Goal: Transaction & Acquisition: Subscribe to service/newsletter

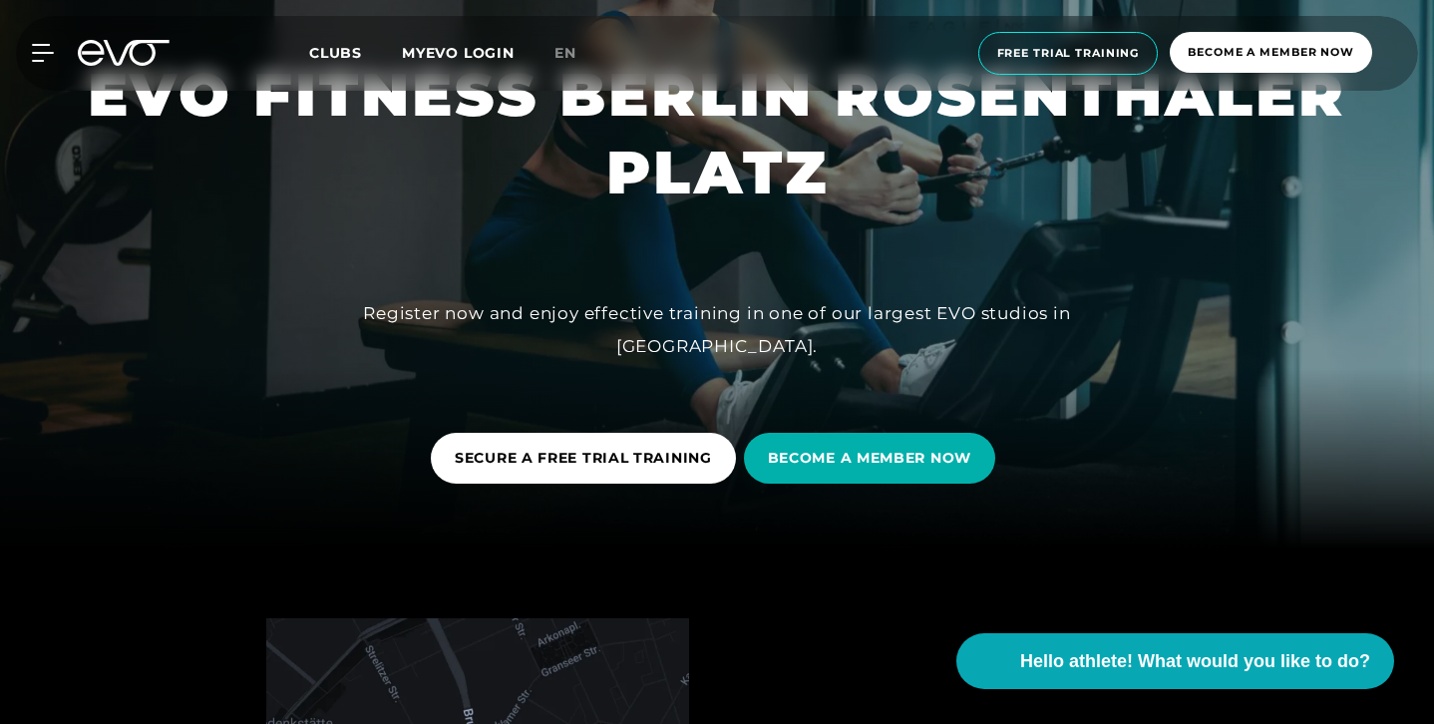
scroll to position [317, 0]
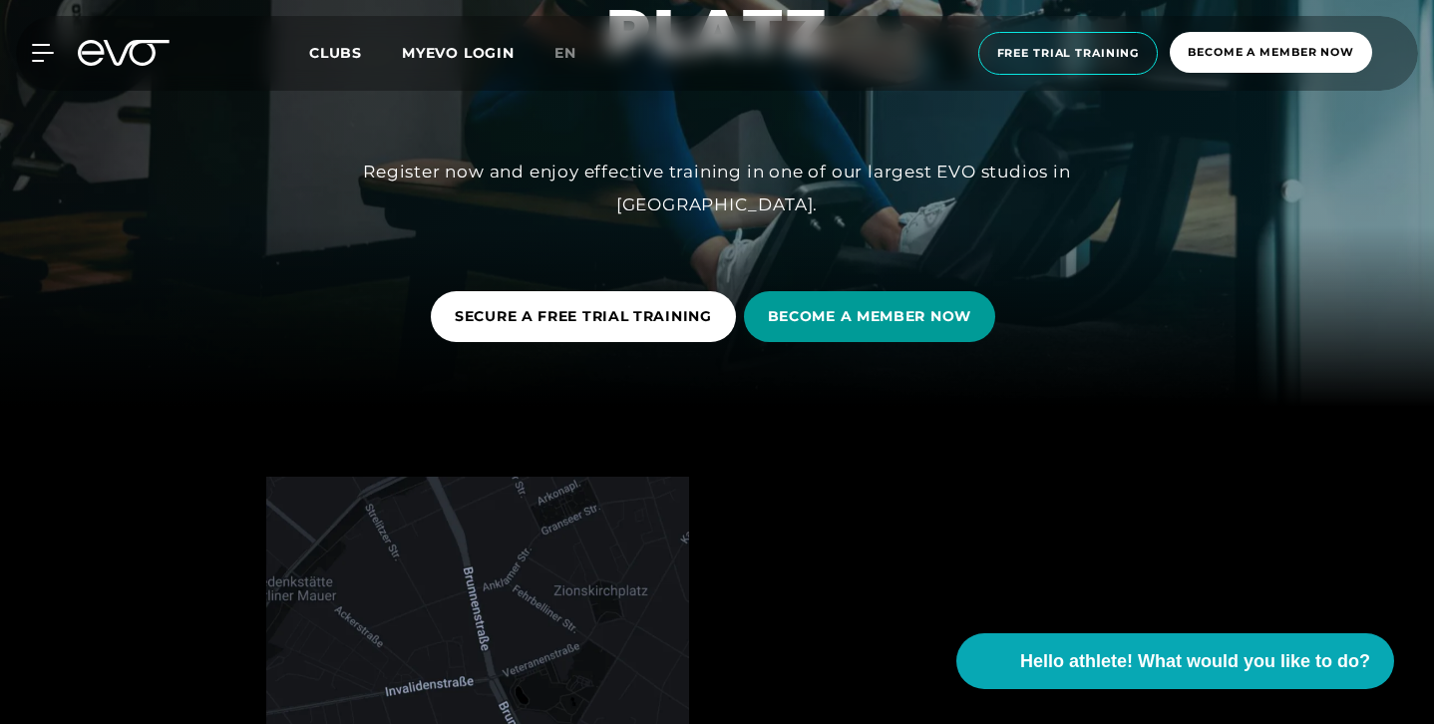
click at [995, 321] on span "BECOME A MEMBER NOW" at bounding box center [869, 316] width 251 height 51
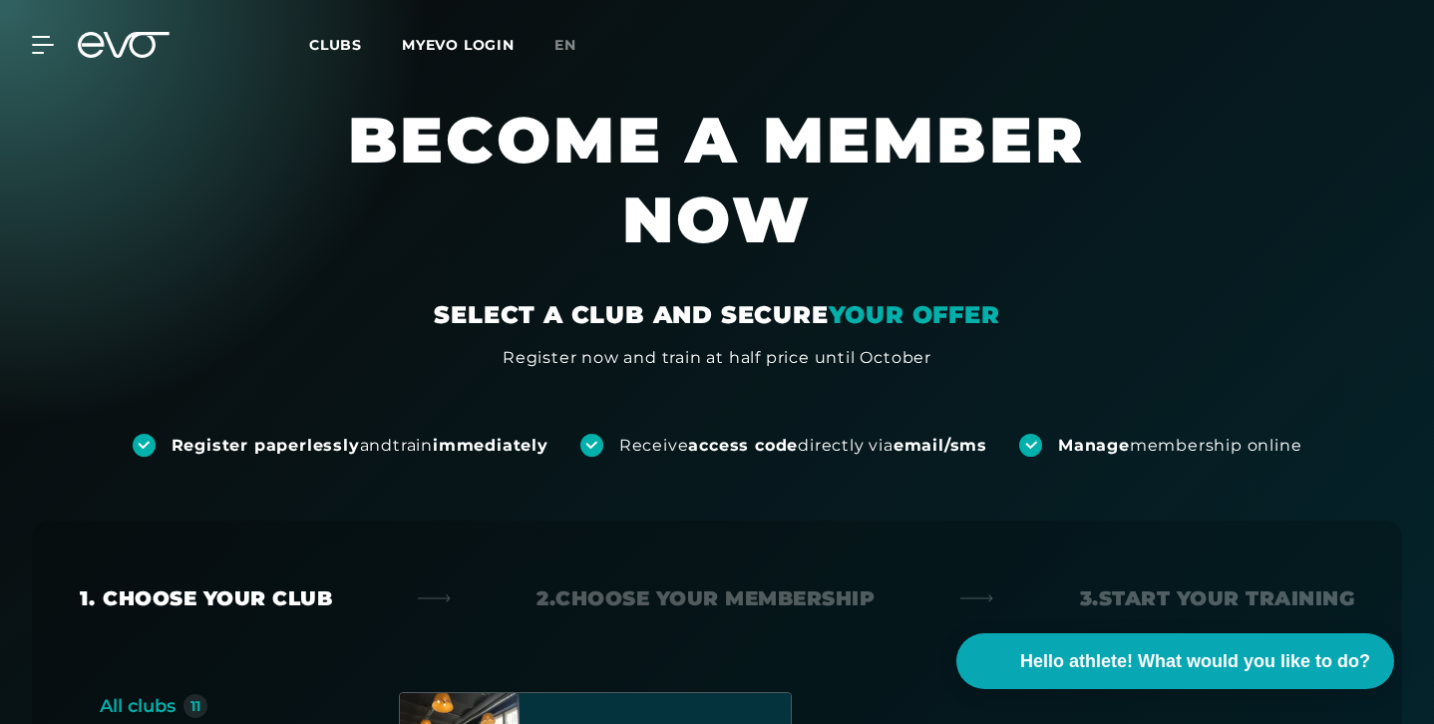
scroll to position [415, 0]
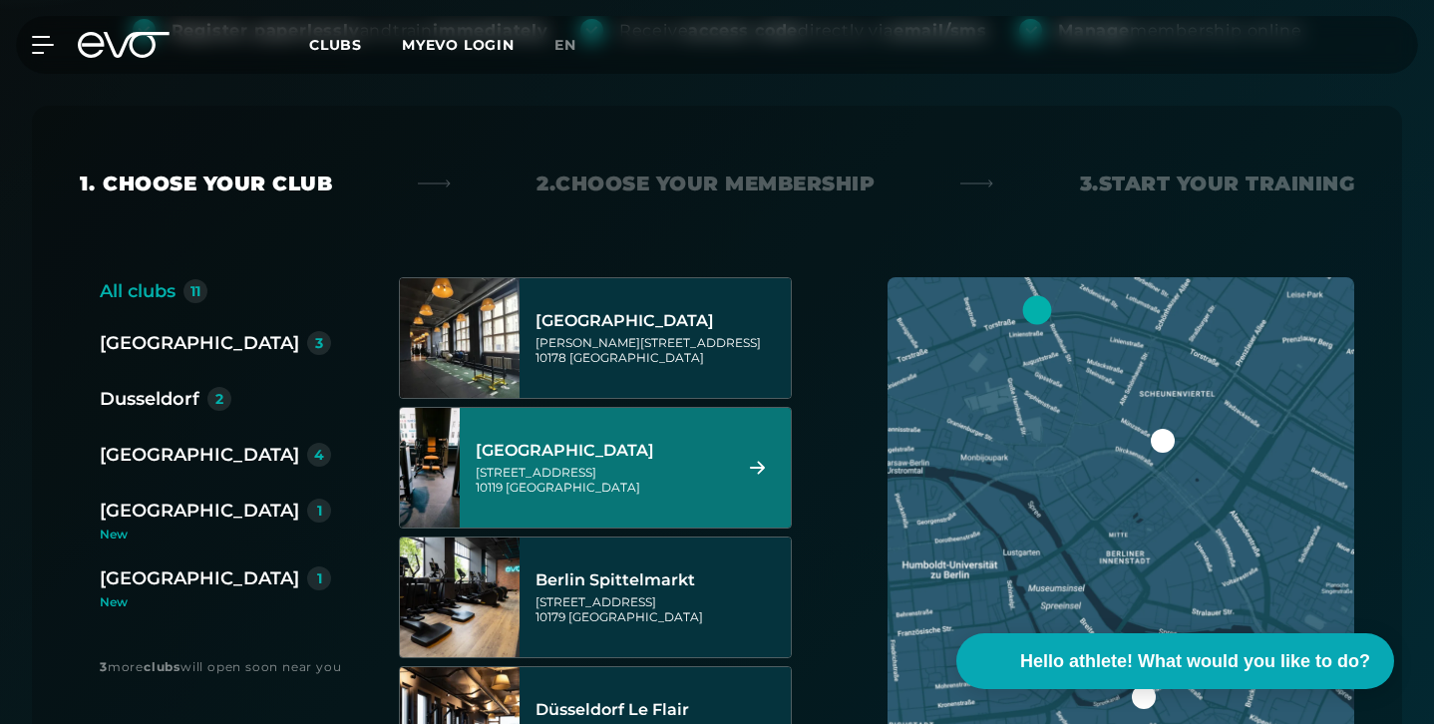
click at [708, 441] on div "[GEOGRAPHIC_DATA]" at bounding box center [600, 451] width 249 height 20
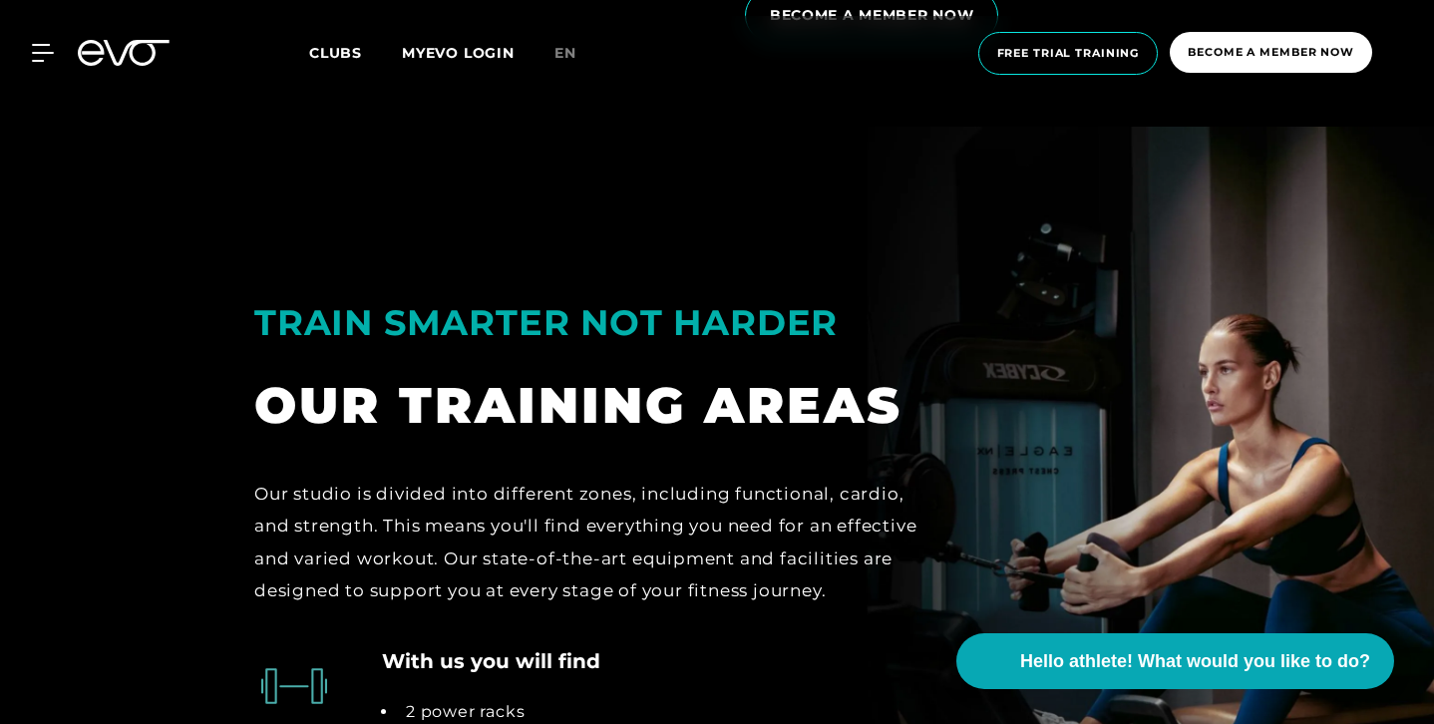
scroll to position [3501, 0]
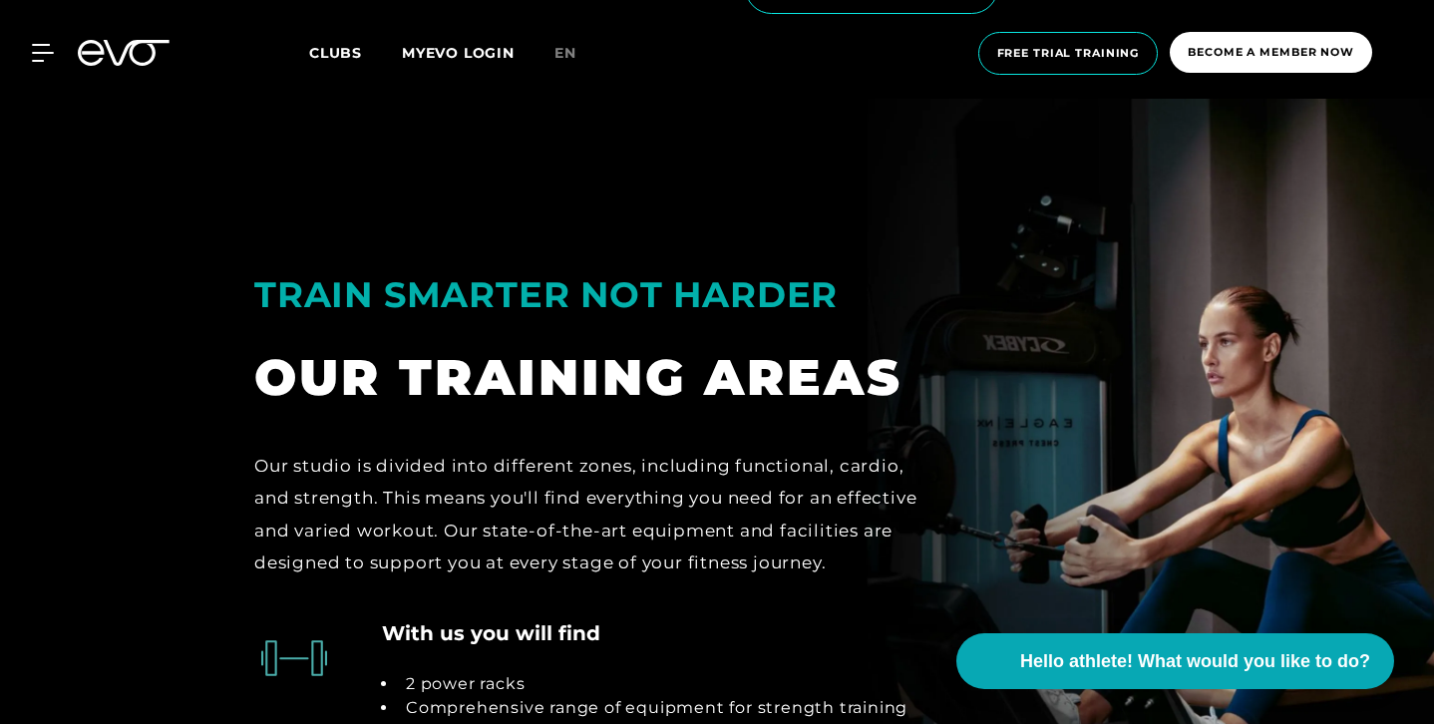
click at [362, 46] on link "Clubs" at bounding box center [355, 52] width 93 height 19
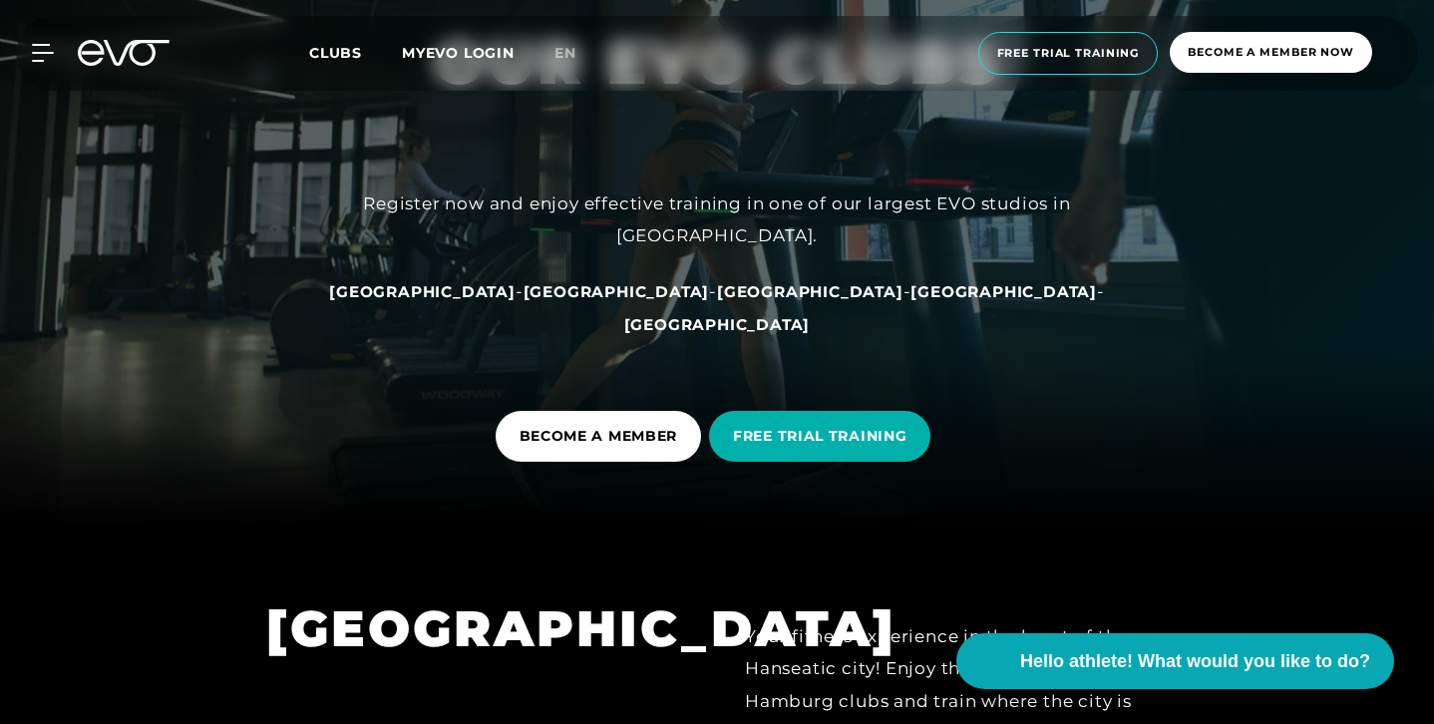
scroll to position [193, 0]
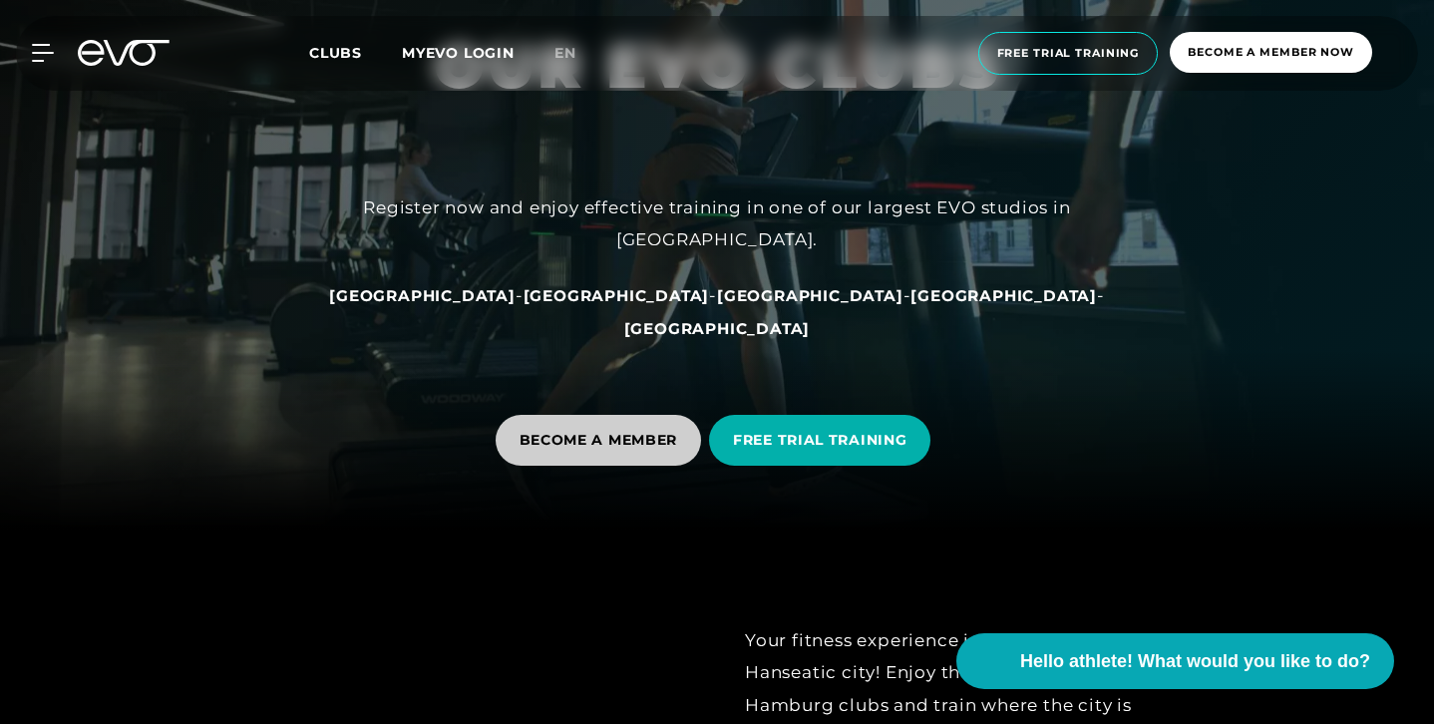
click at [609, 443] on font "BECOME A MEMBER" at bounding box center [598, 440] width 159 height 18
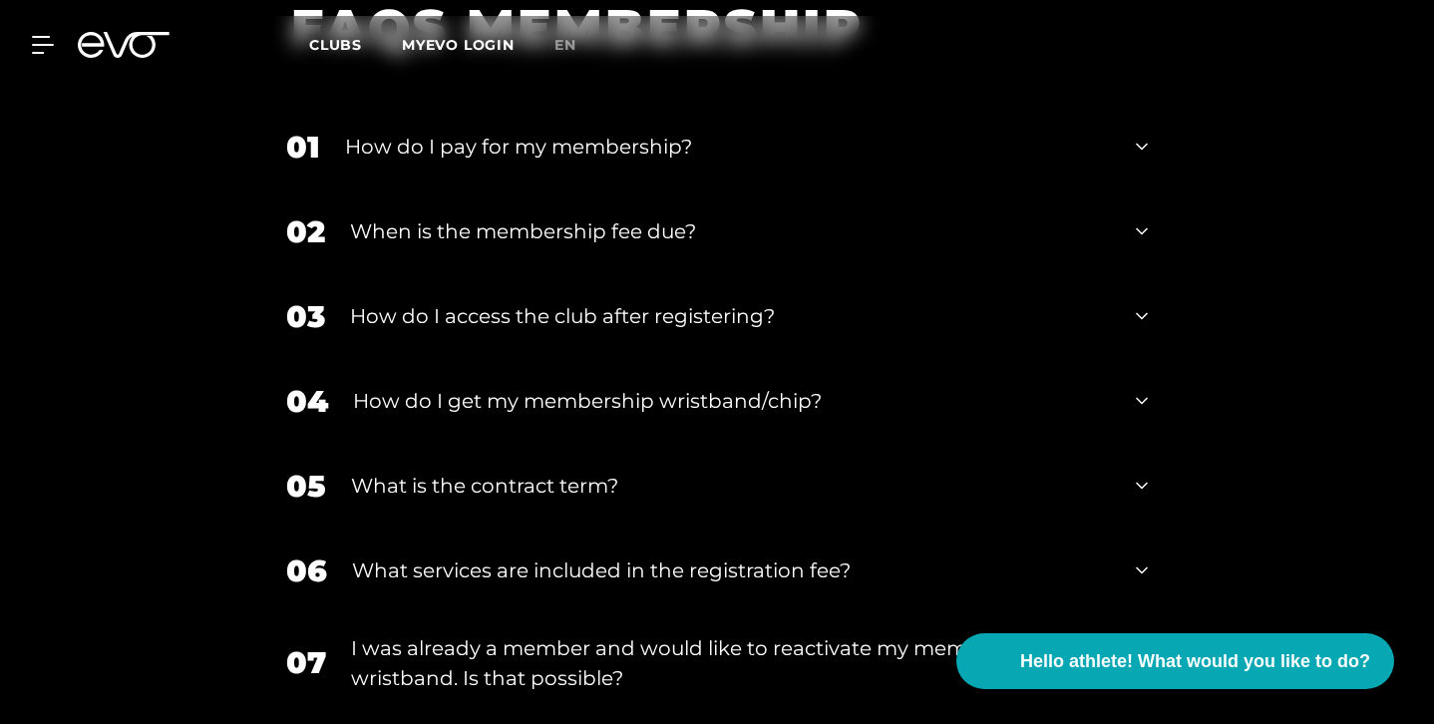
scroll to position [2541, 0]
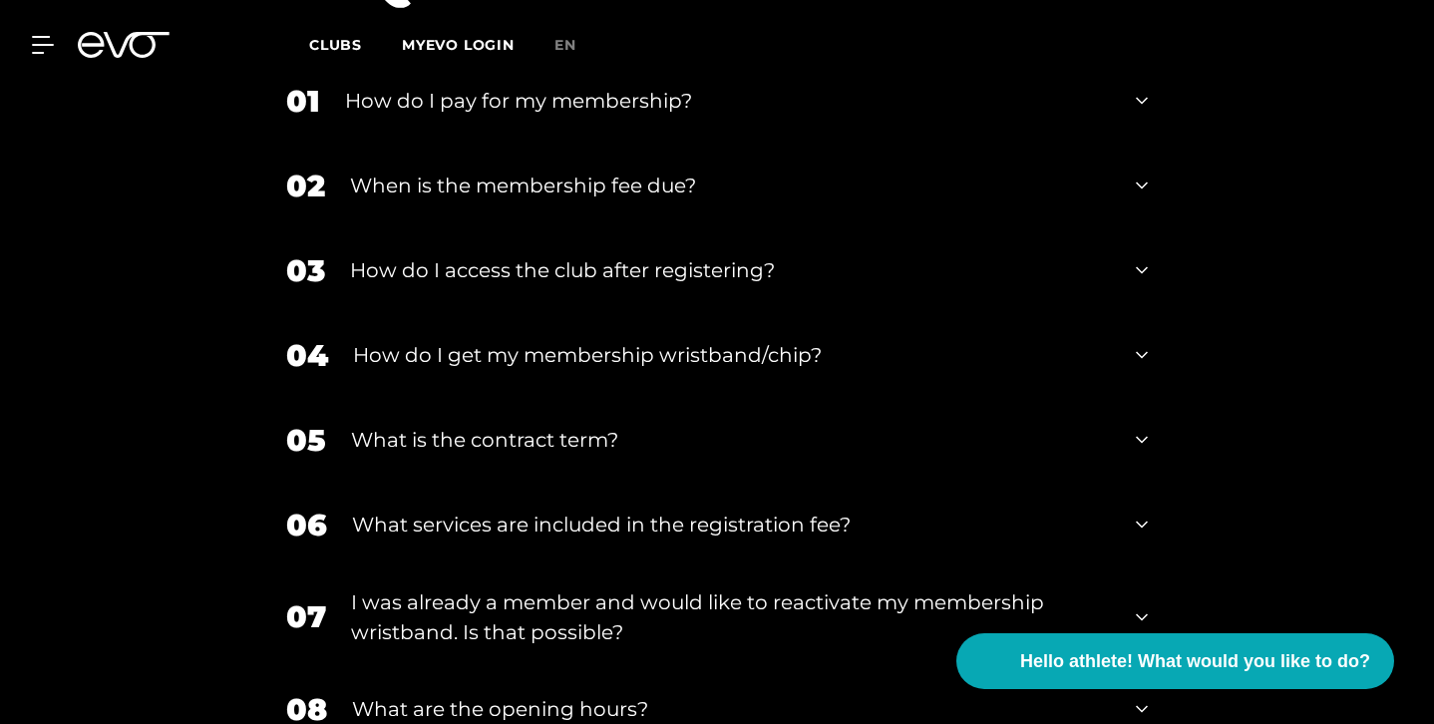
click at [416, 144] on div "01 How do I pay for my membership?" at bounding box center [716, 101] width 901 height 85
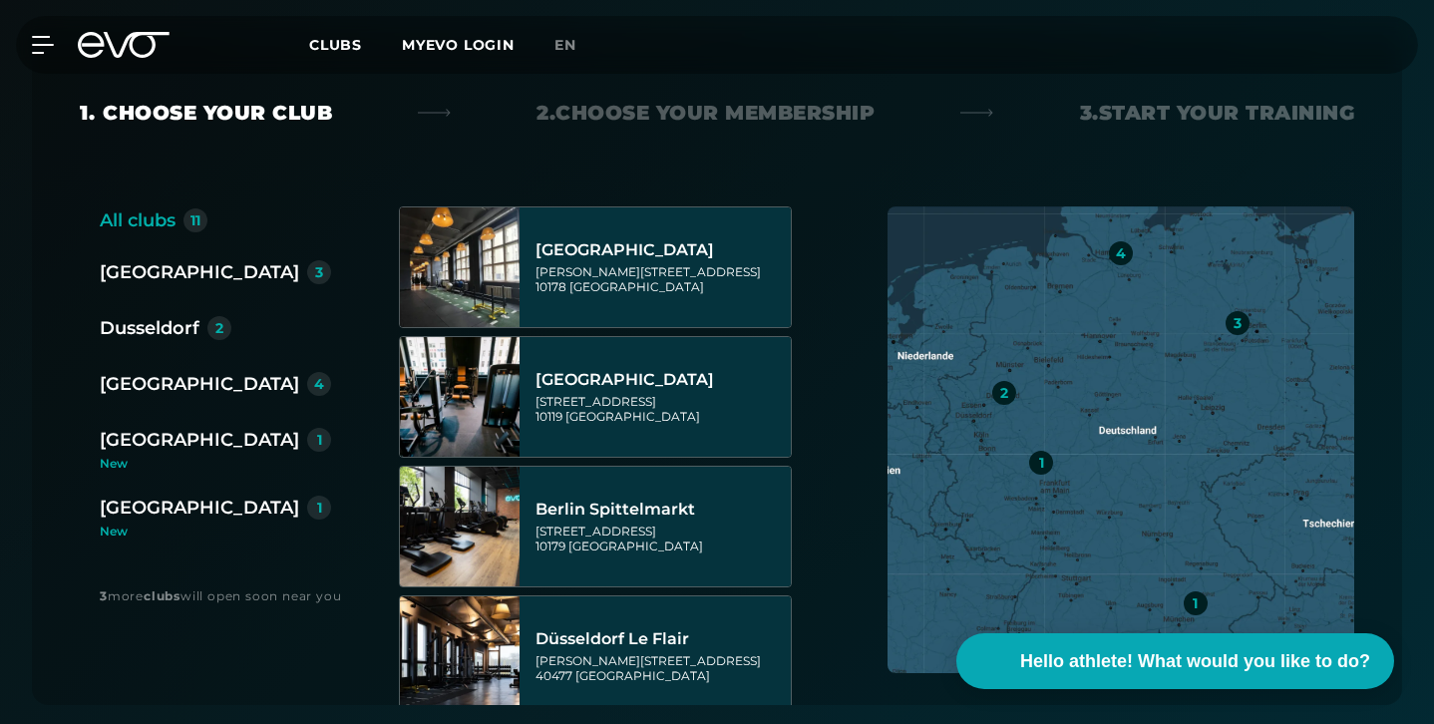
scroll to position [453, 0]
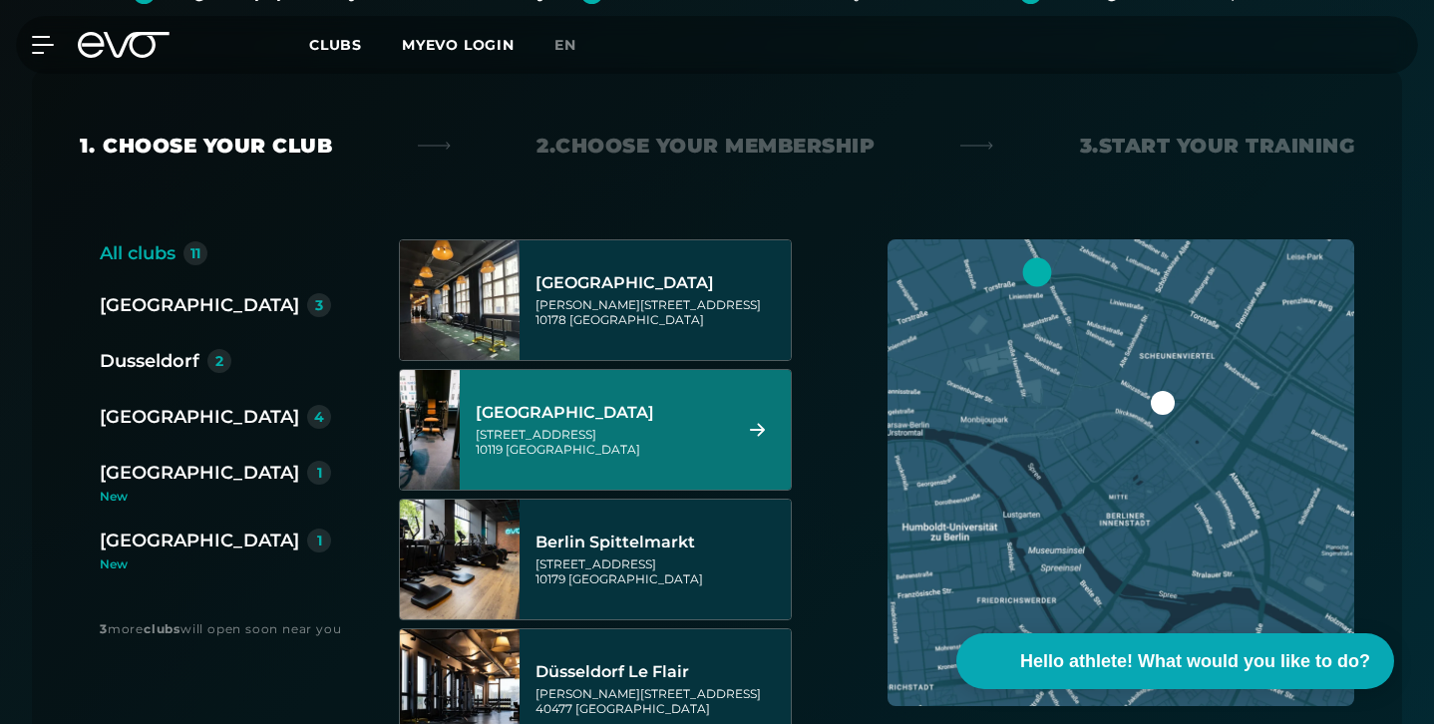
click at [636, 427] on div "[STREET_ADDRESS]" at bounding box center [600, 442] width 249 height 30
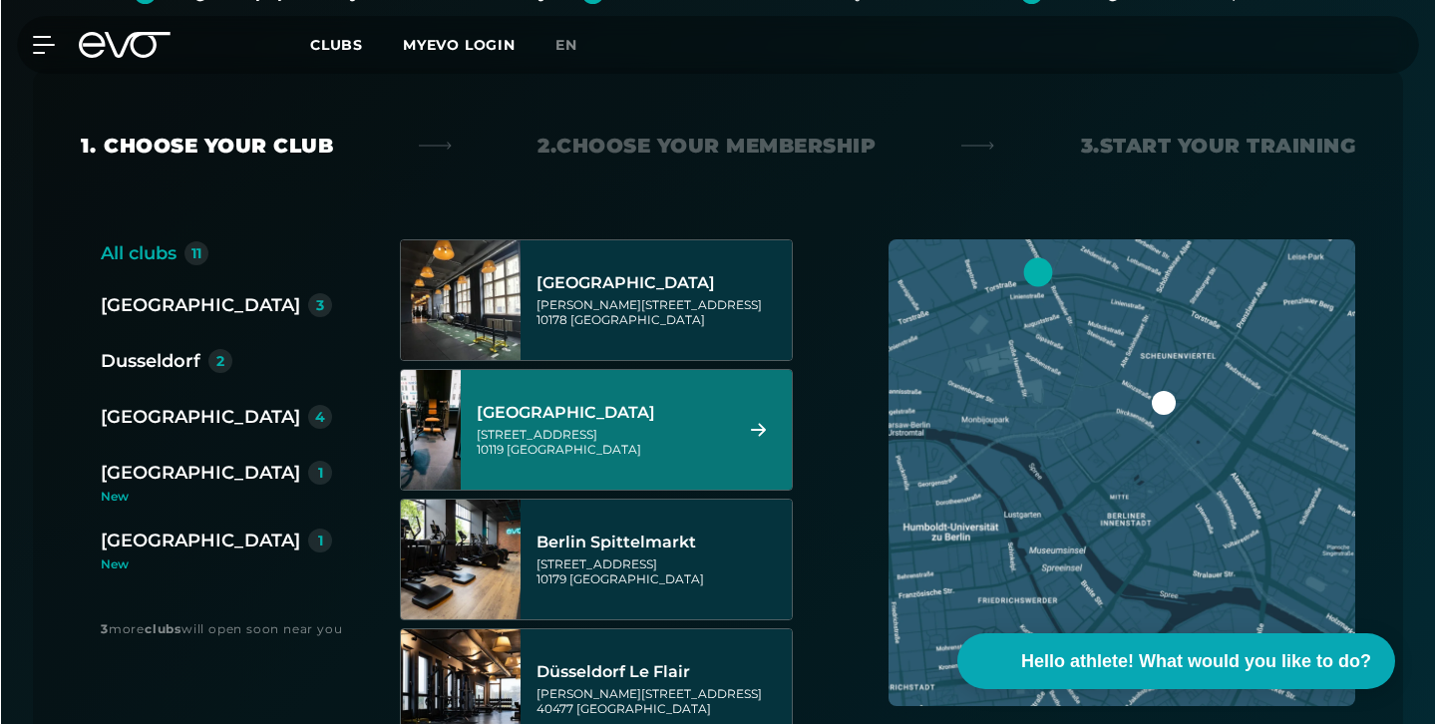
scroll to position [0, 0]
